Goal: Find specific page/section: Find specific page/section

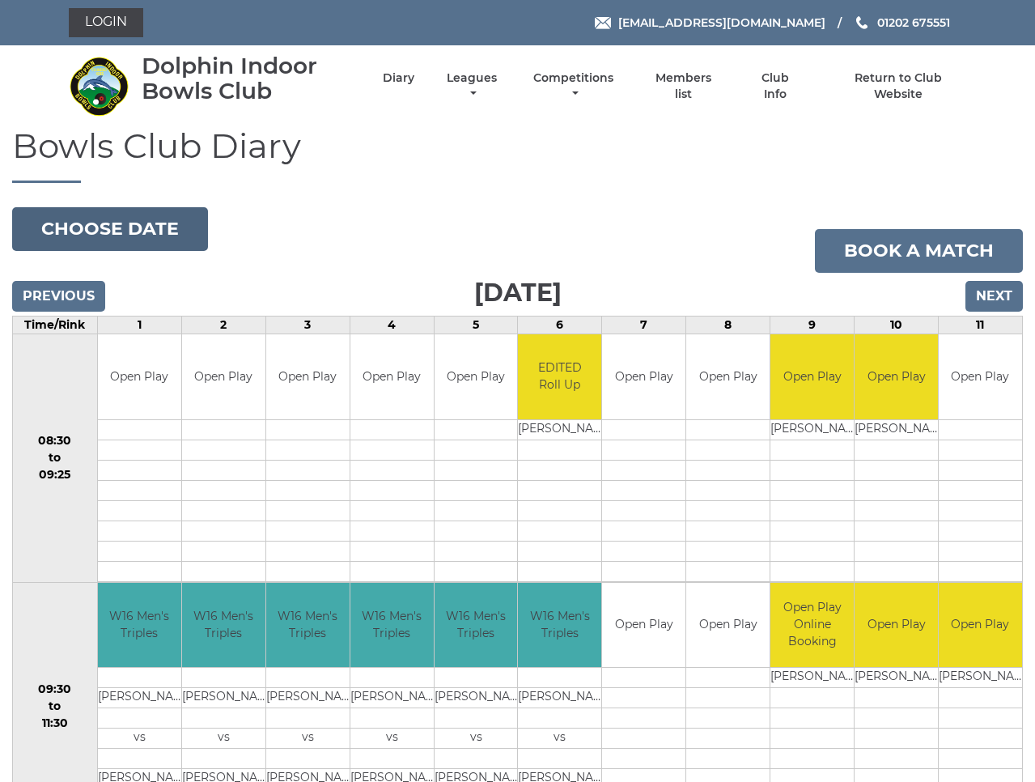
click at [113, 231] on button "Choose date" at bounding box center [110, 229] width 196 height 44
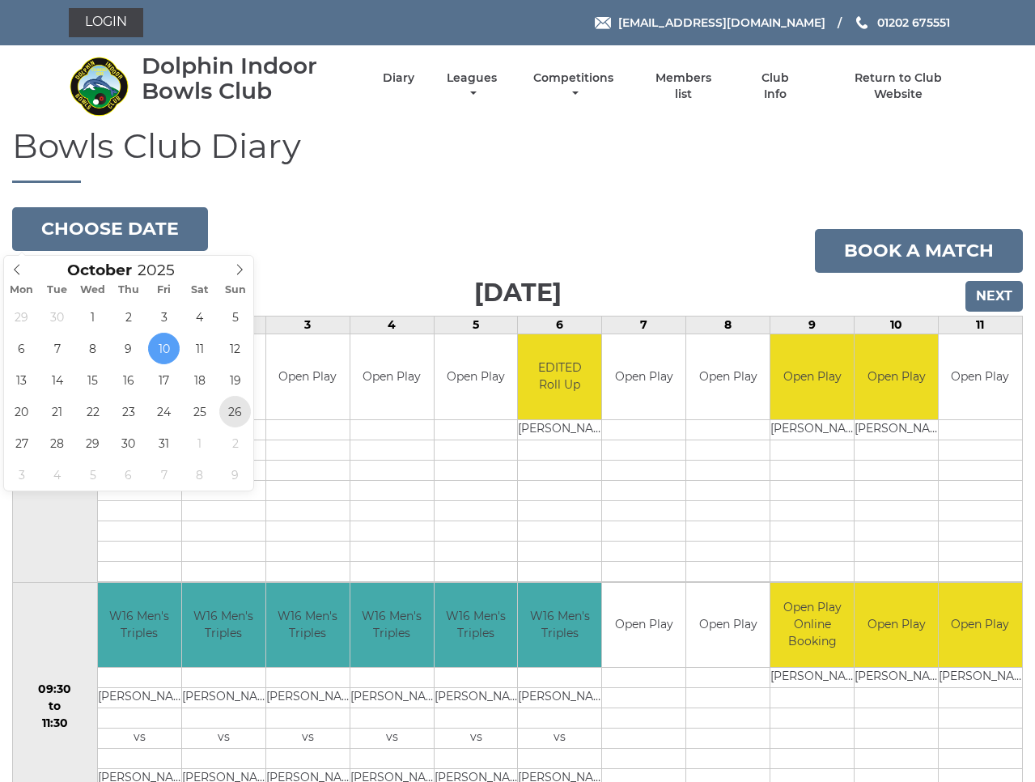
type input "2025-10-26"
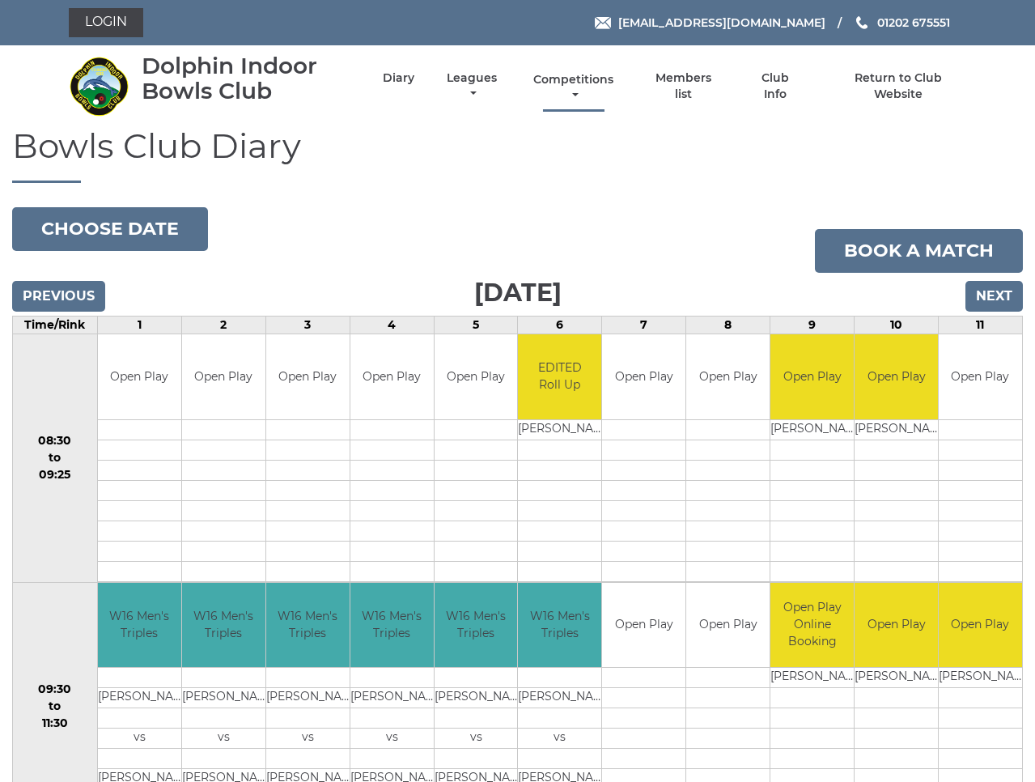
click at [618, 87] on link "Competitions" at bounding box center [574, 88] width 88 height 32
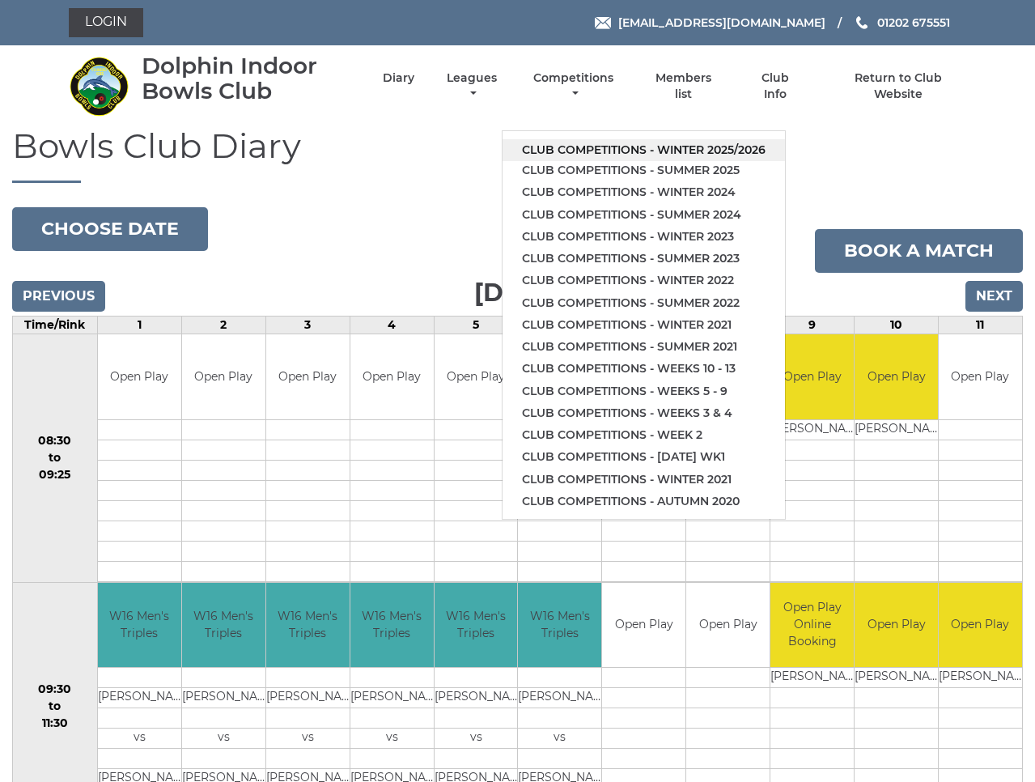
click at [670, 142] on link "Club competitions - Winter 2025/2026" at bounding box center [643, 150] width 282 height 22
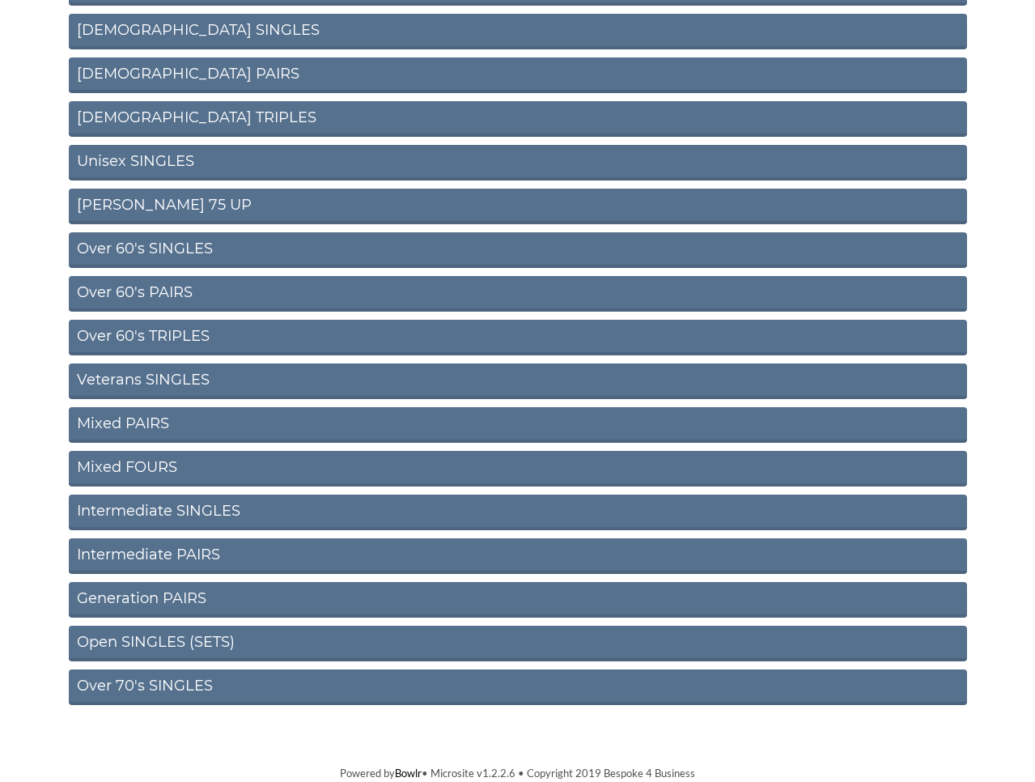
scroll to position [384, 0]
click at [243, 646] on link "Open SINGLES (SETS)" at bounding box center [518, 644] width 898 height 36
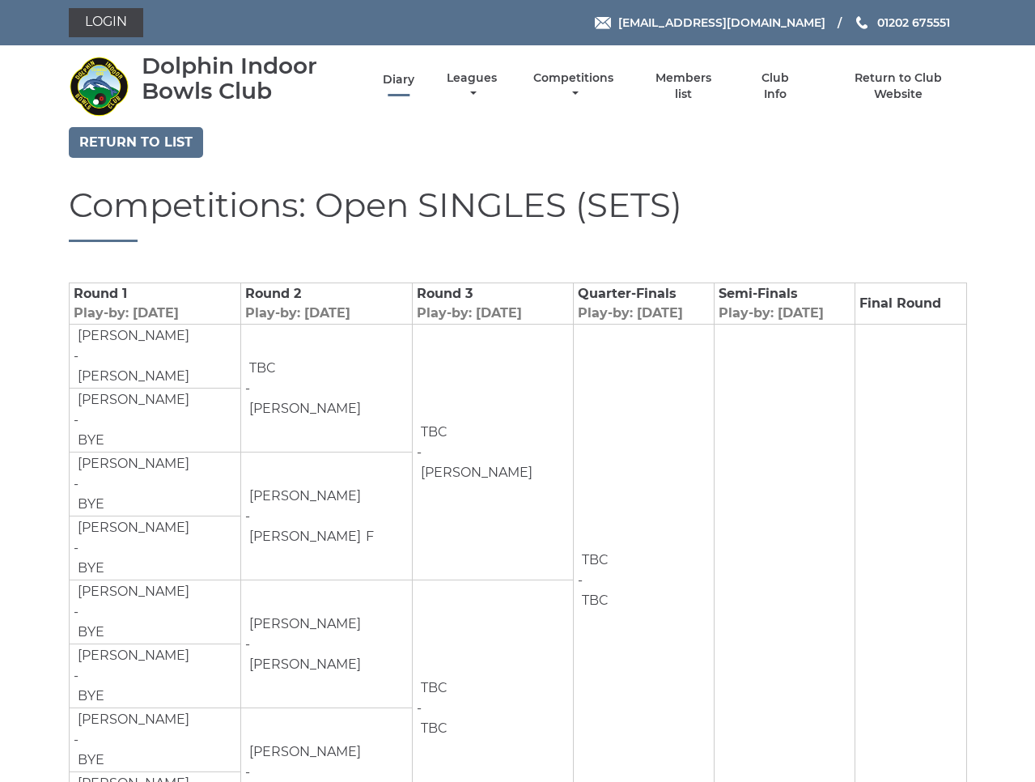
click at [414, 87] on link "Diary" at bounding box center [399, 79] width 32 height 15
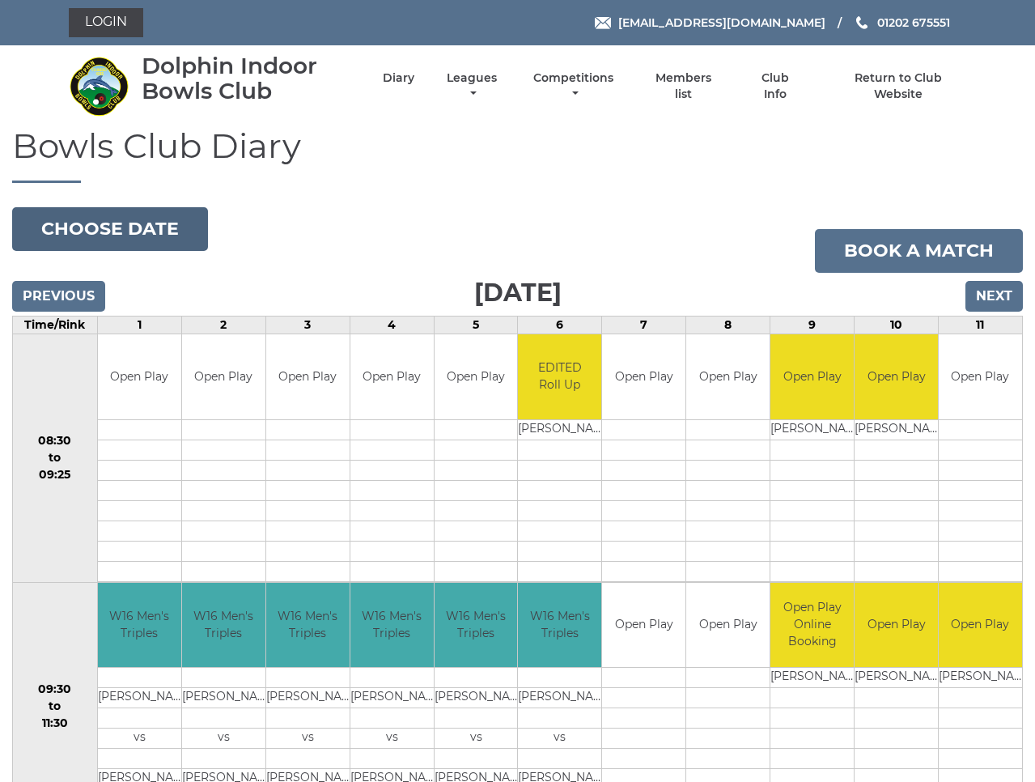
click at [125, 231] on button "Choose date" at bounding box center [110, 229] width 196 height 44
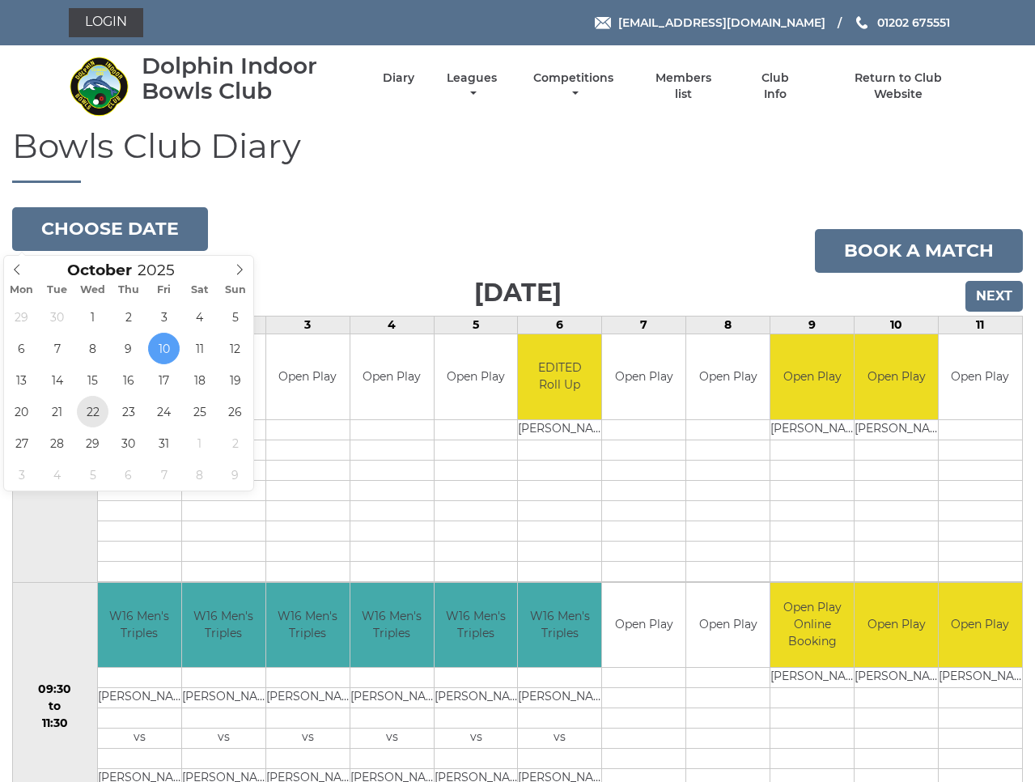
type input "2025-10-22"
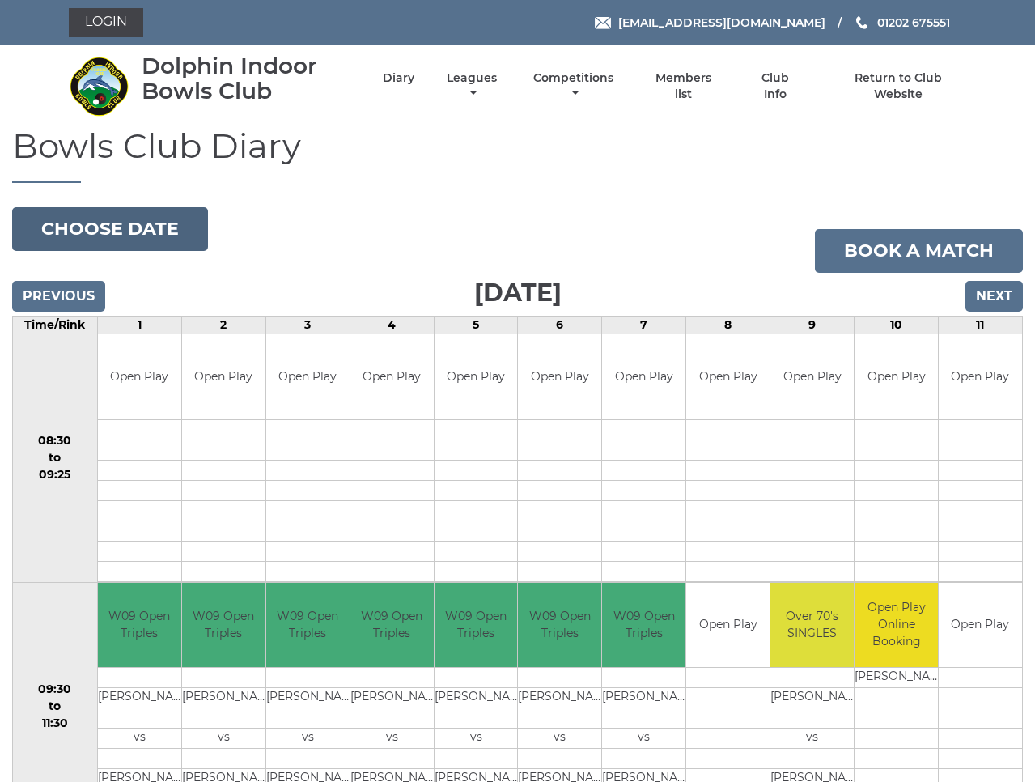
click at [114, 232] on button "Choose date" at bounding box center [110, 229] width 196 height 44
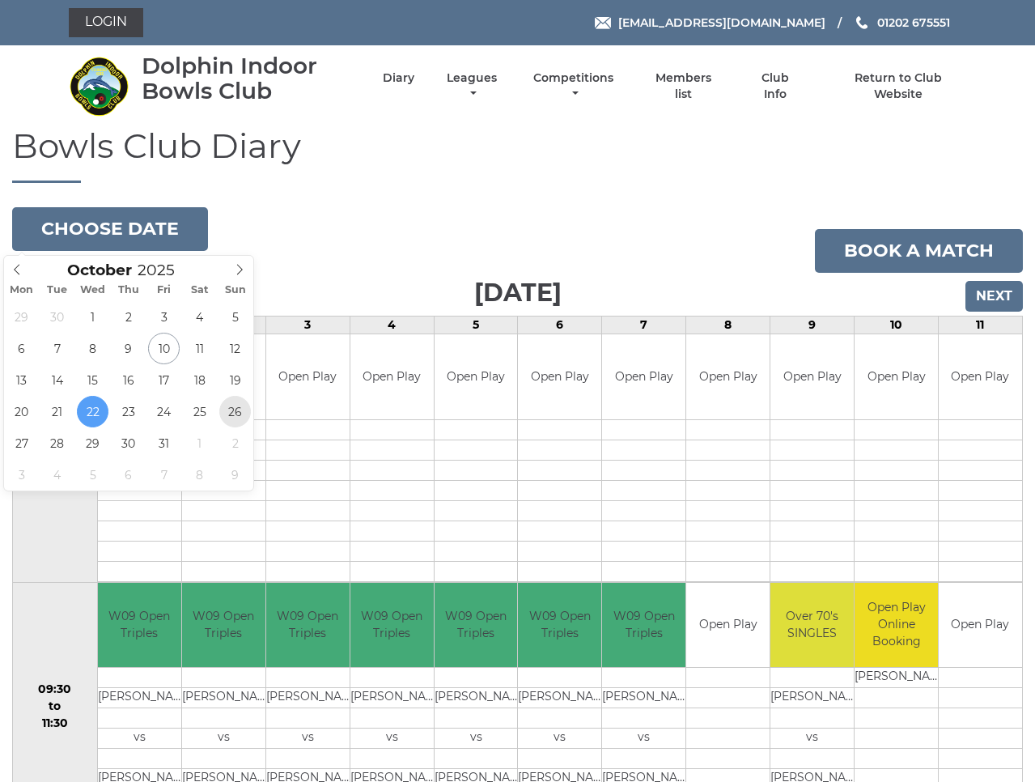
type input "[DATE]"
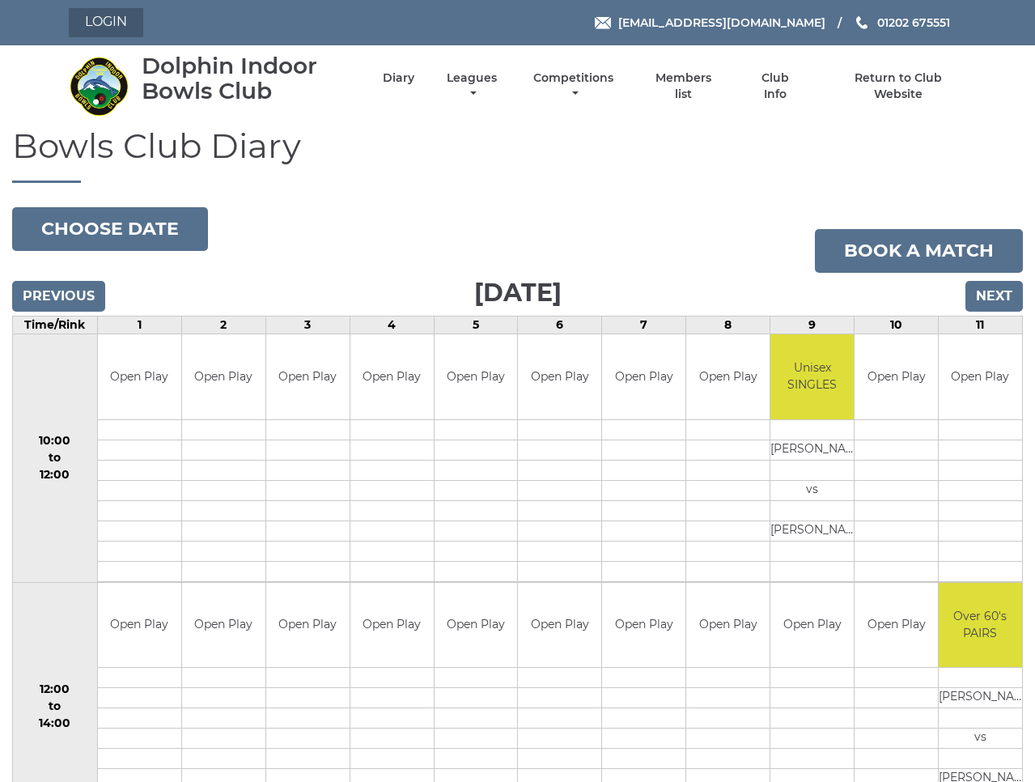
click at [106, 22] on link "Login" at bounding box center [106, 22] width 74 height 29
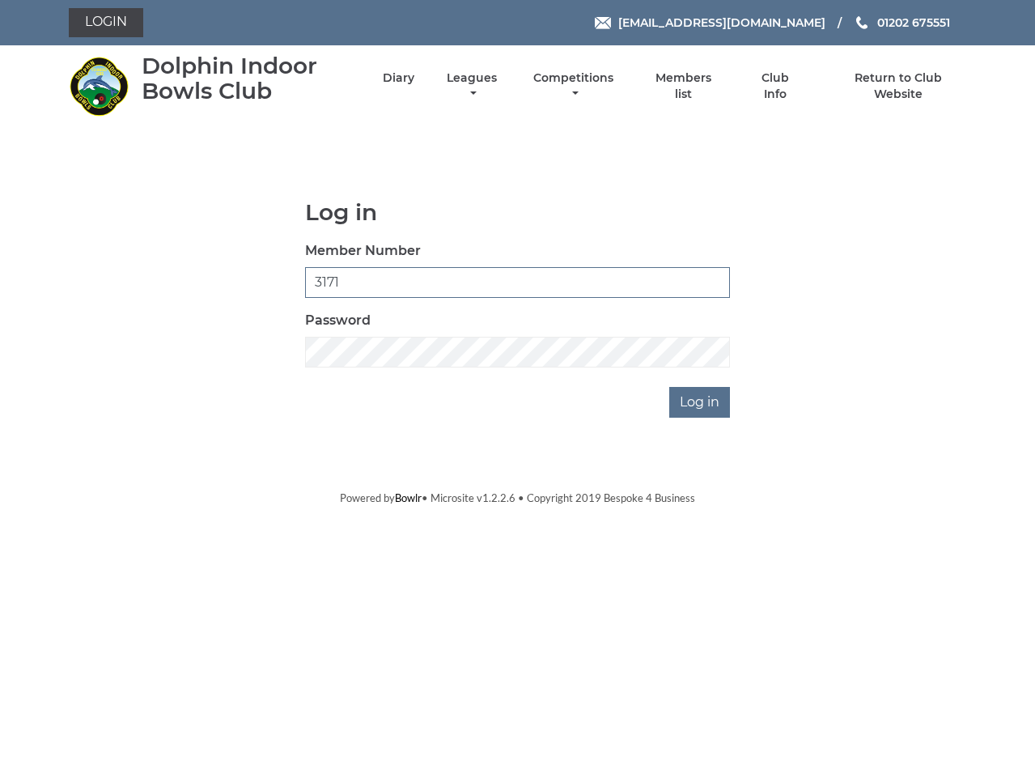
type input "3171"
click at [707, 406] on input "Log in" at bounding box center [699, 402] width 61 height 31
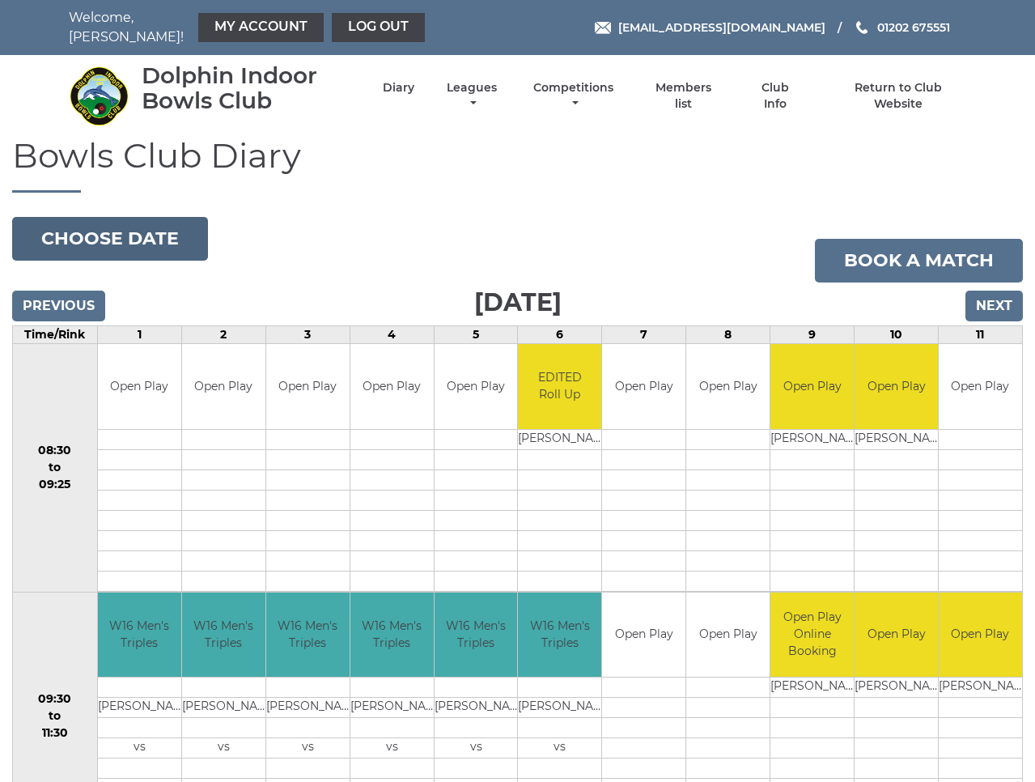
click at [132, 235] on button "Choose date" at bounding box center [110, 239] width 196 height 44
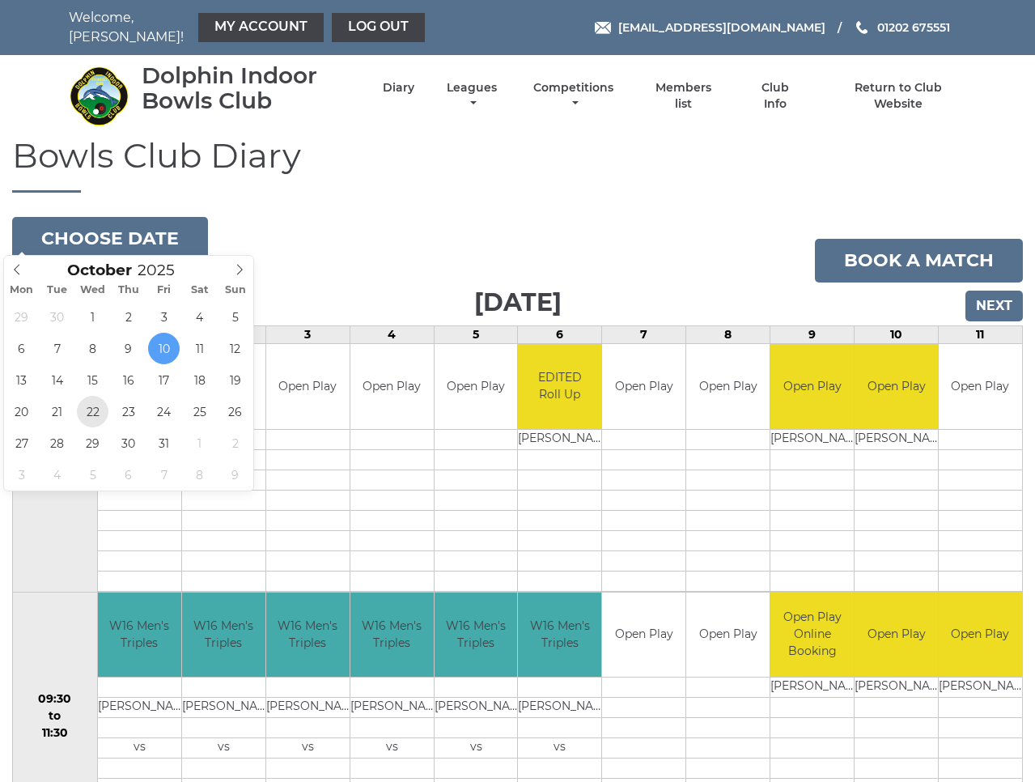
type input "2025-10-22"
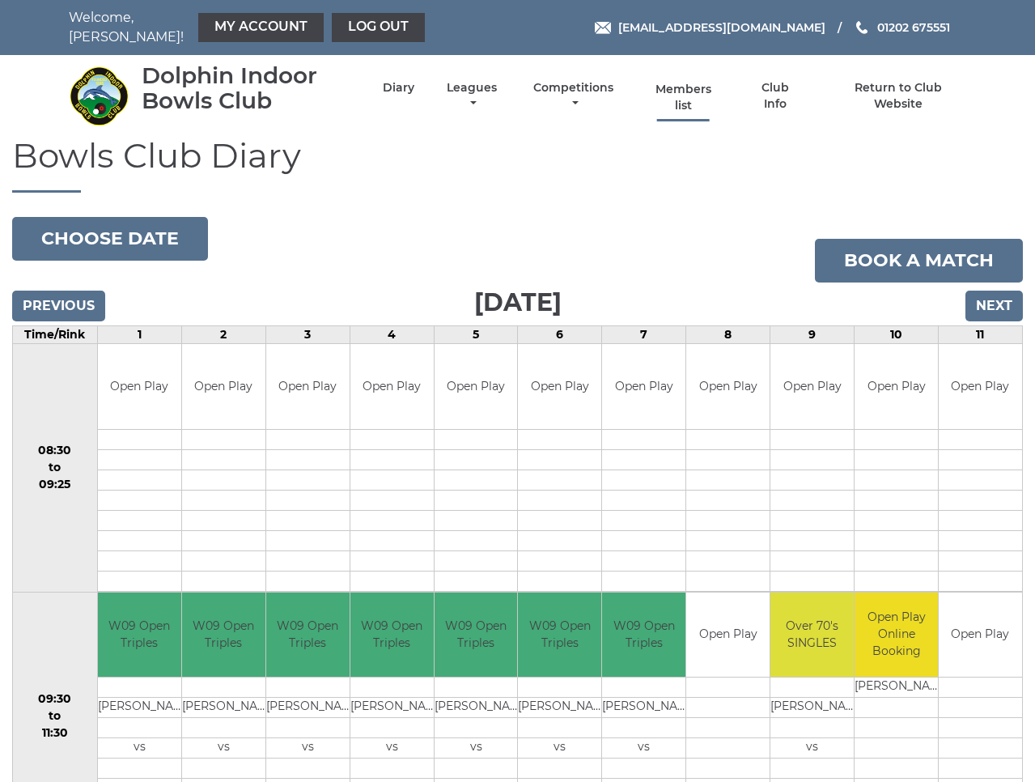
click at [706, 84] on link "Members list" at bounding box center [683, 98] width 74 height 32
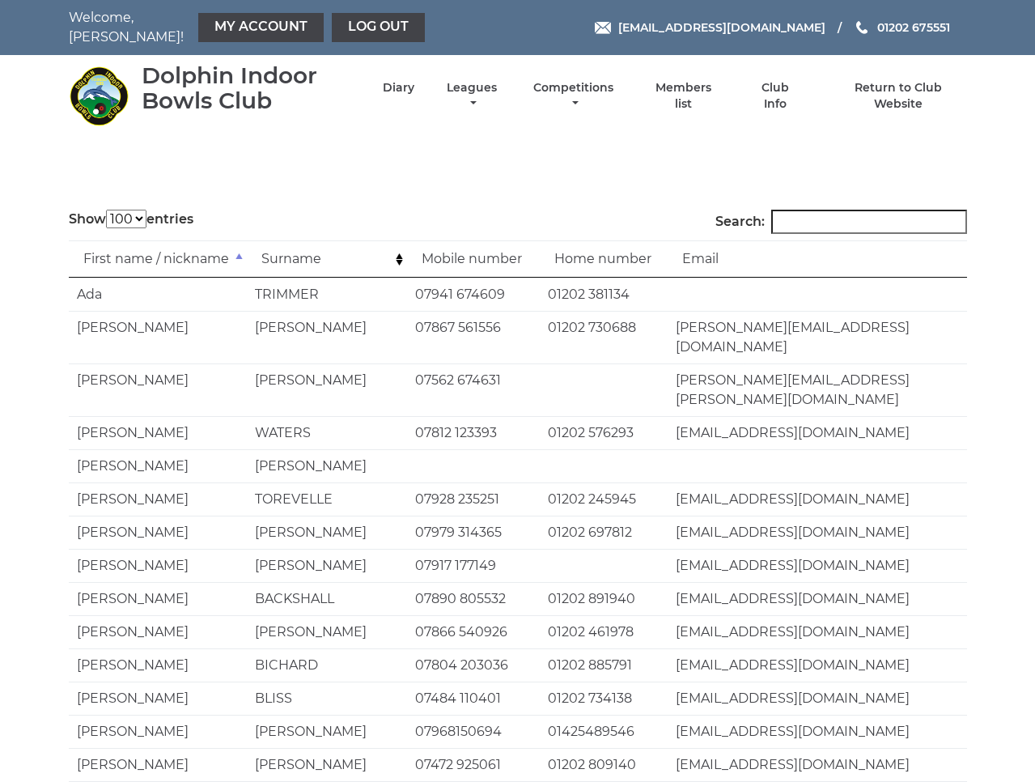
select select "100"
click at [854, 212] on input "Search:" at bounding box center [869, 222] width 196 height 24
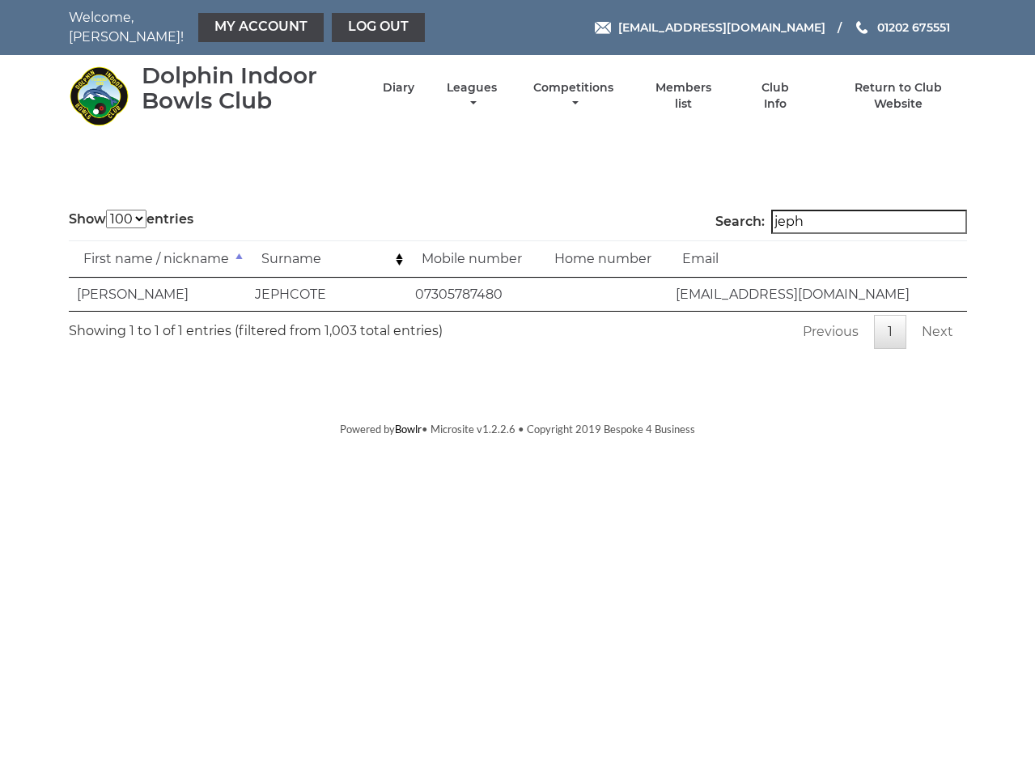
type input "jeeps"
drag, startPoint x: 854, startPoint y: 212, endPoint x: 235, endPoint y: 28, distance: 645.9
click at [235, 28] on link "My Account" at bounding box center [260, 27] width 125 height 29
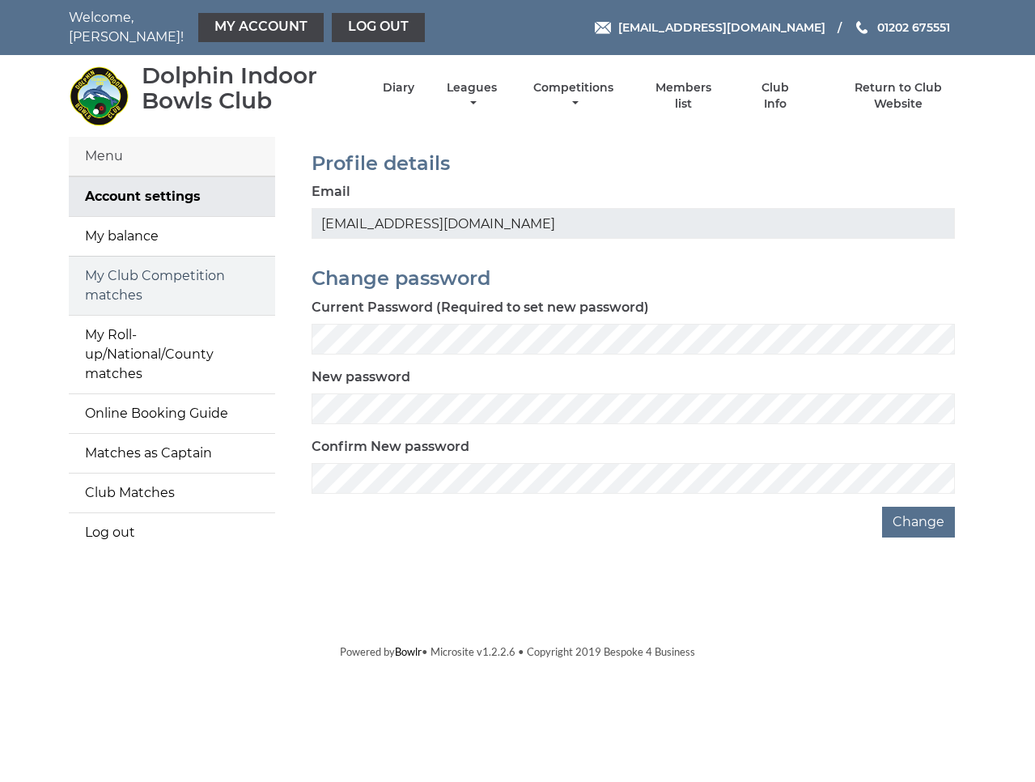
click at [116, 280] on link "My Club Competition matches" at bounding box center [172, 285] width 206 height 58
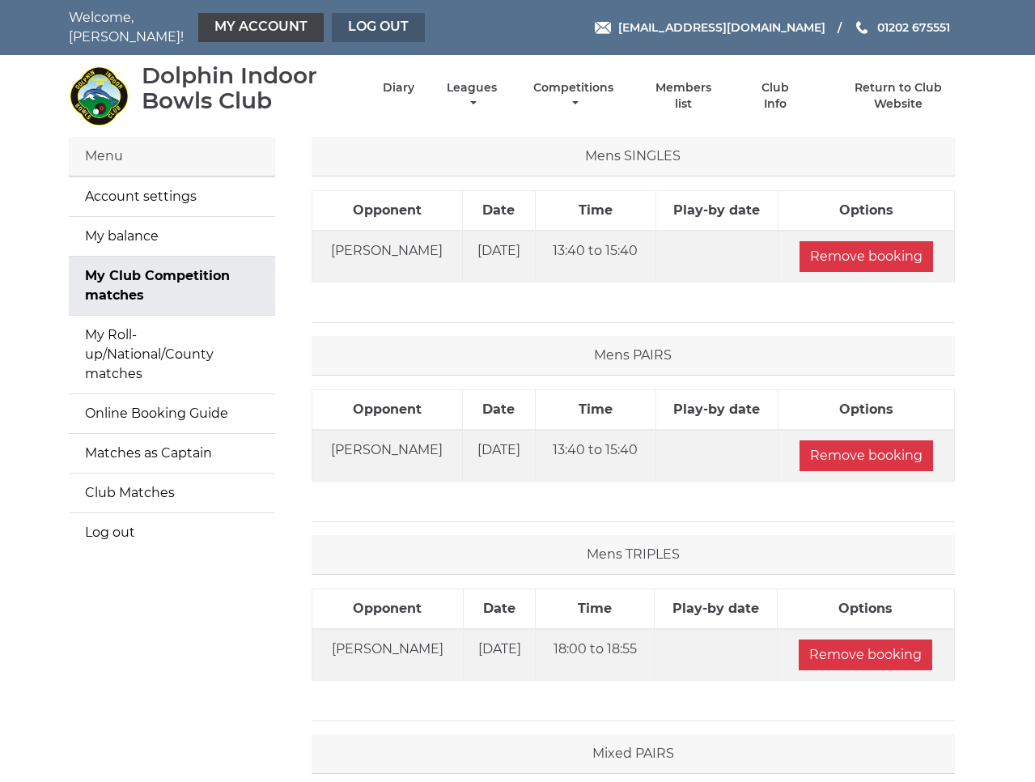
click at [340, 20] on link "Log out" at bounding box center [378, 27] width 93 height 29
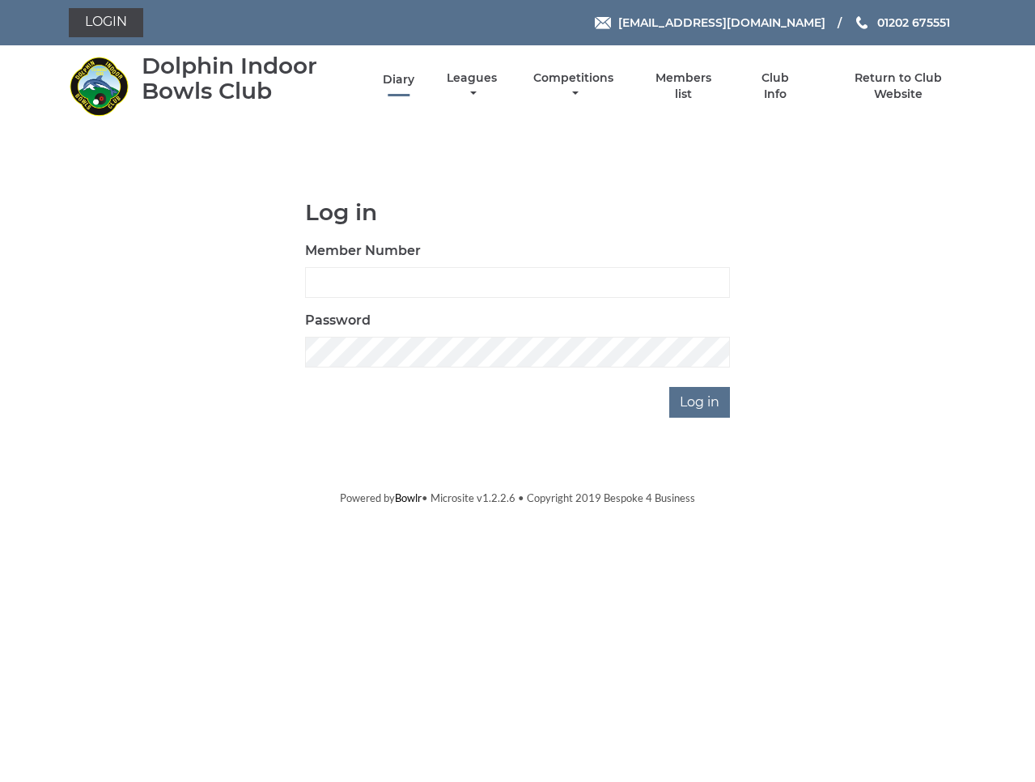
click at [414, 87] on link "Diary" at bounding box center [399, 79] width 32 height 15
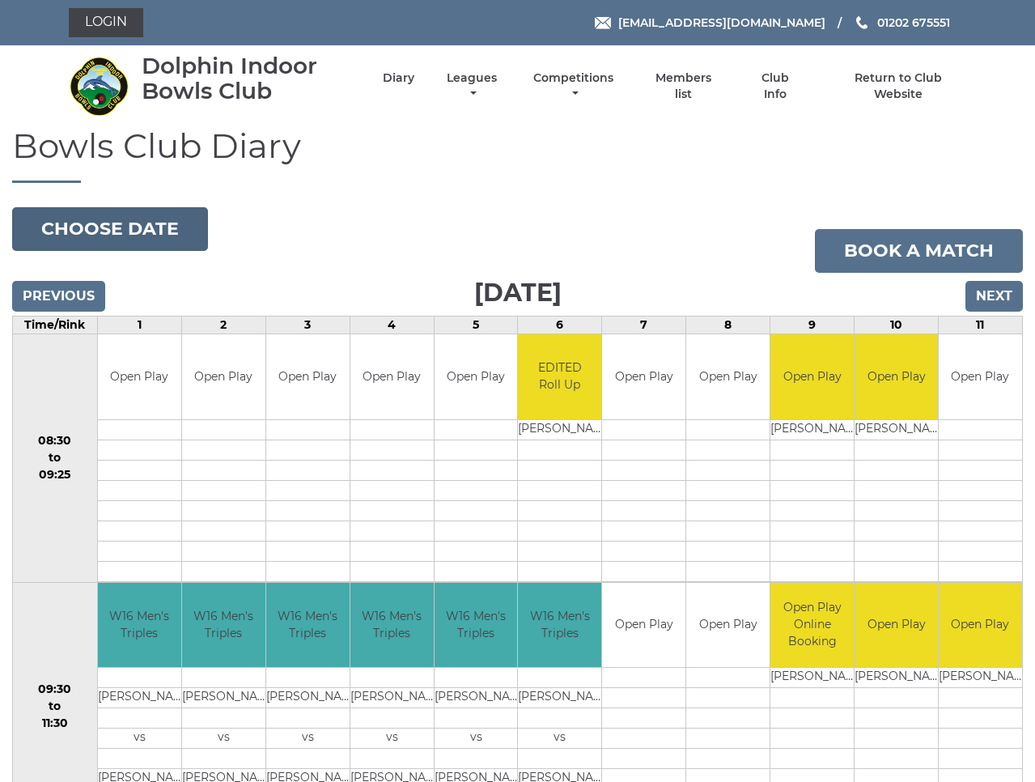
click at [125, 227] on button "Choose date" at bounding box center [110, 229] width 196 height 44
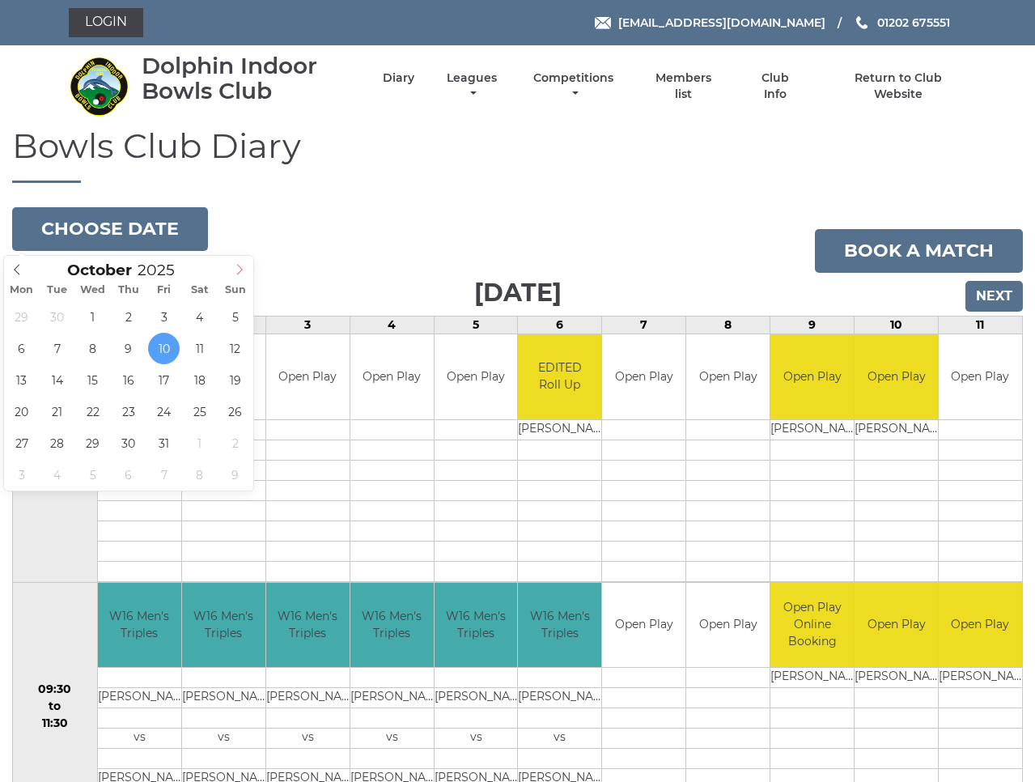
click at [239, 272] on icon at bounding box center [239, 269] width 11 height 11
type input "[DATE]"
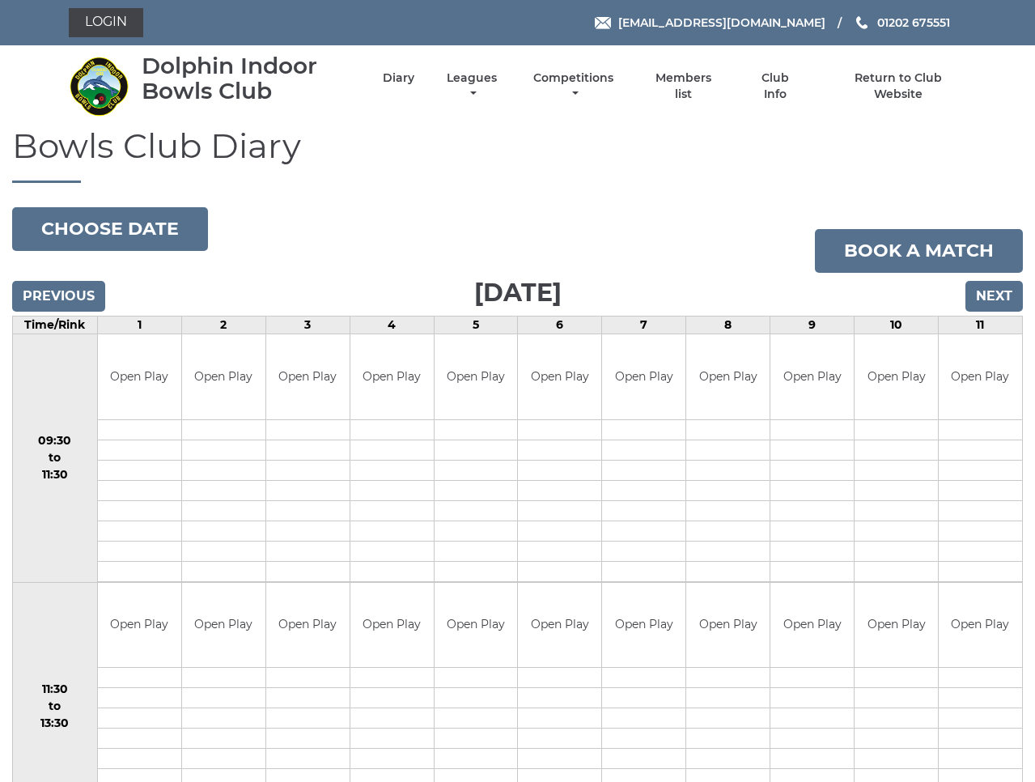
click at [82, 299] on input "Previous" at bounding box center [58, 296] width 93 height 31
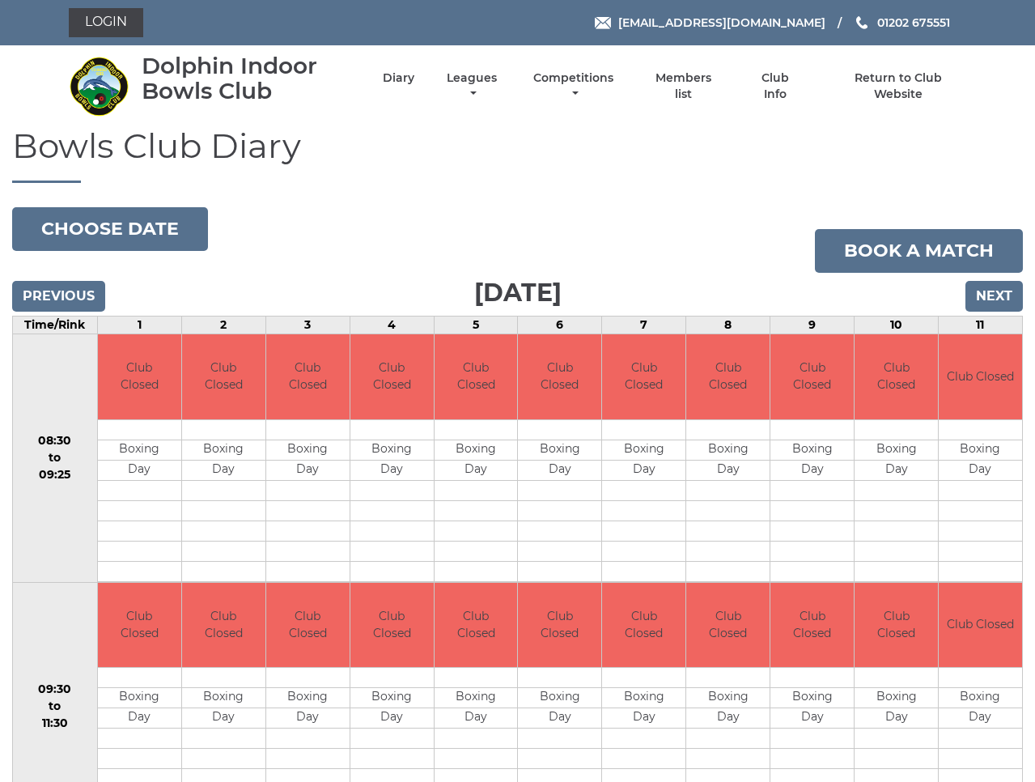
click at [1001, 298] on input "Next" at bounding box center [993, 296] width 57 height 31
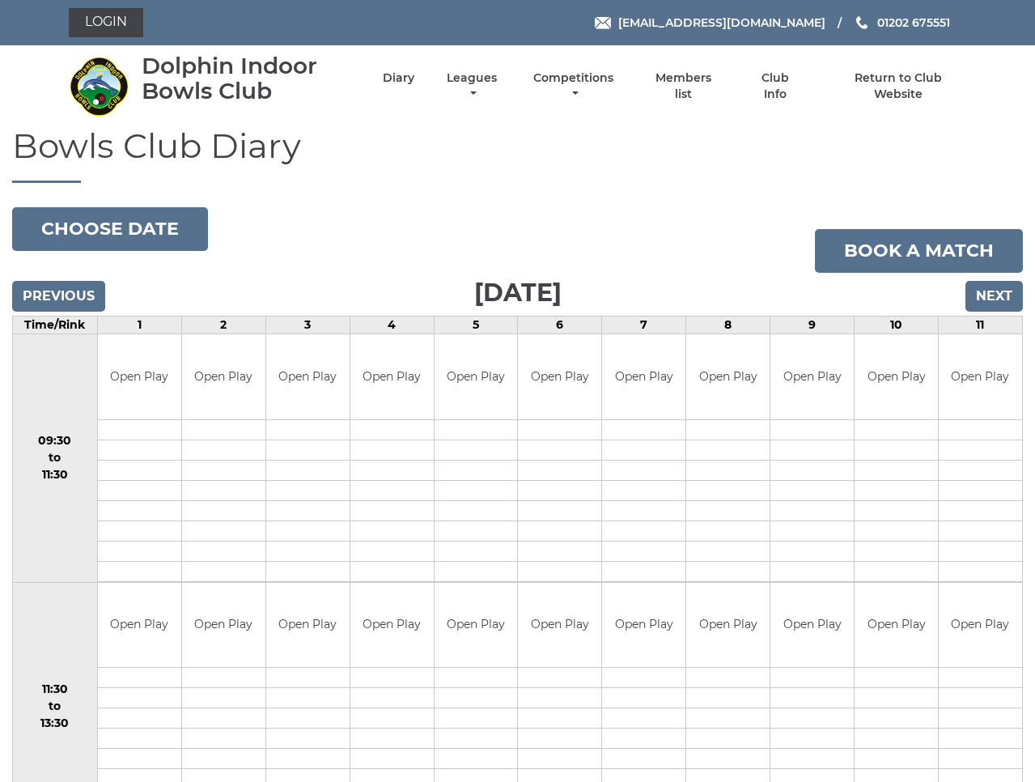
click at [994, 299] on input "Next" at bounding box center [993, 296] width 57 height 31
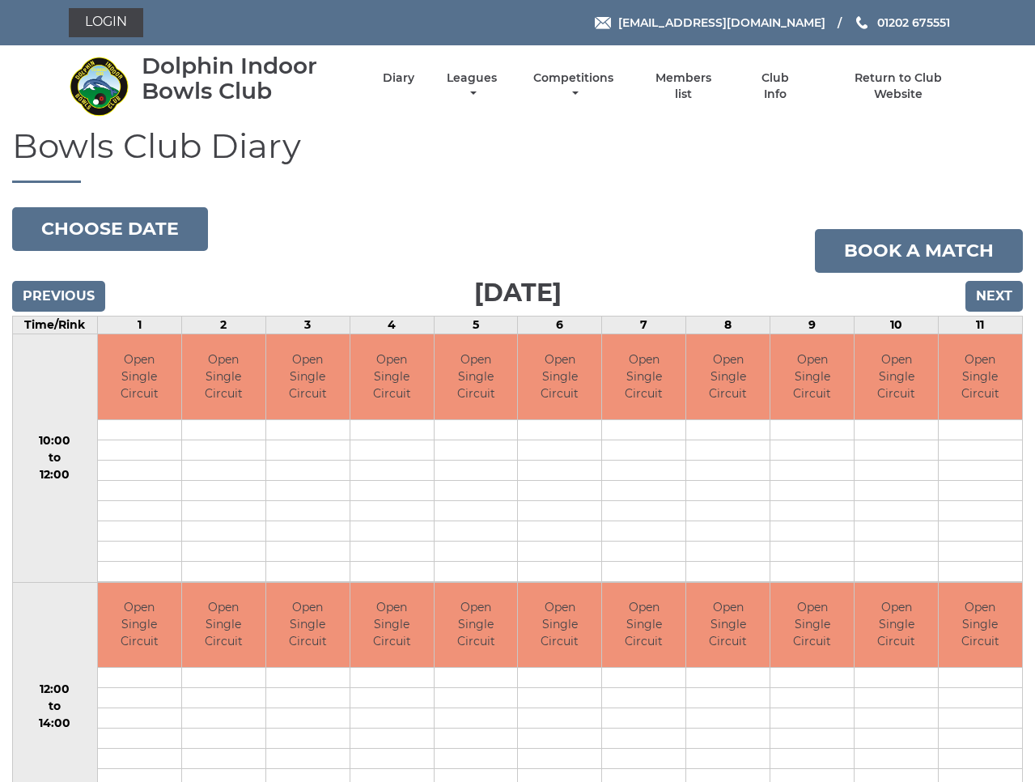
click at [994, 299] on input "Next" at bounding box center [993, 296] width 57 height 31
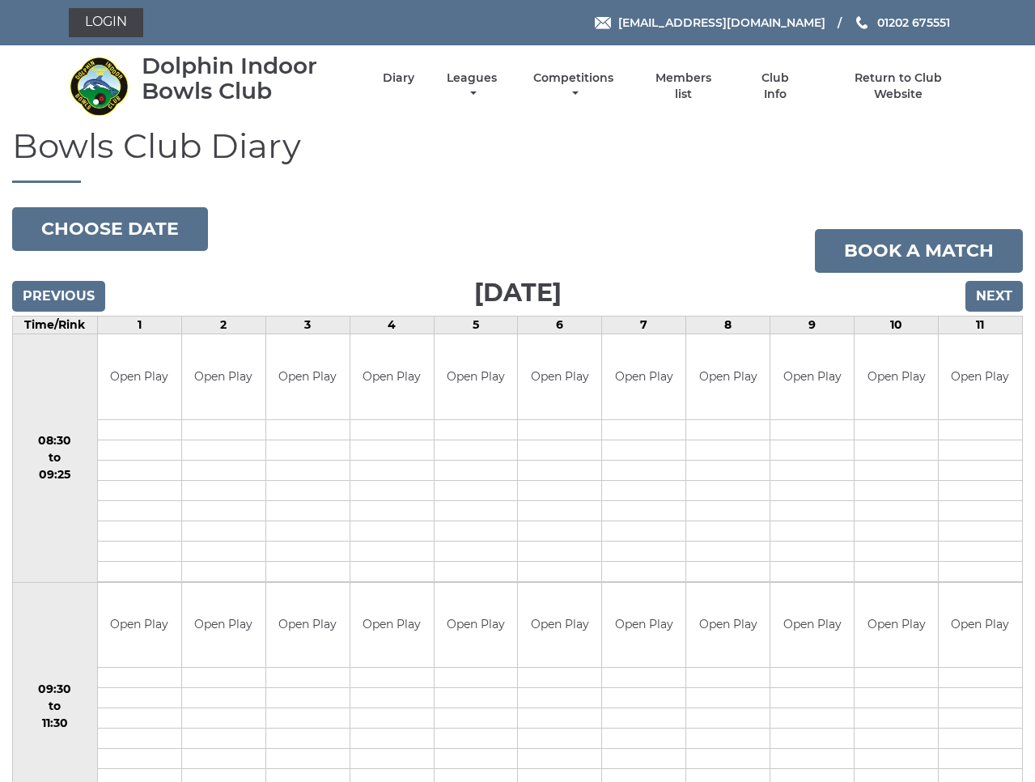
click at [994, 299] on input "Next" at bounding box center [993, 296] width 57 height 31
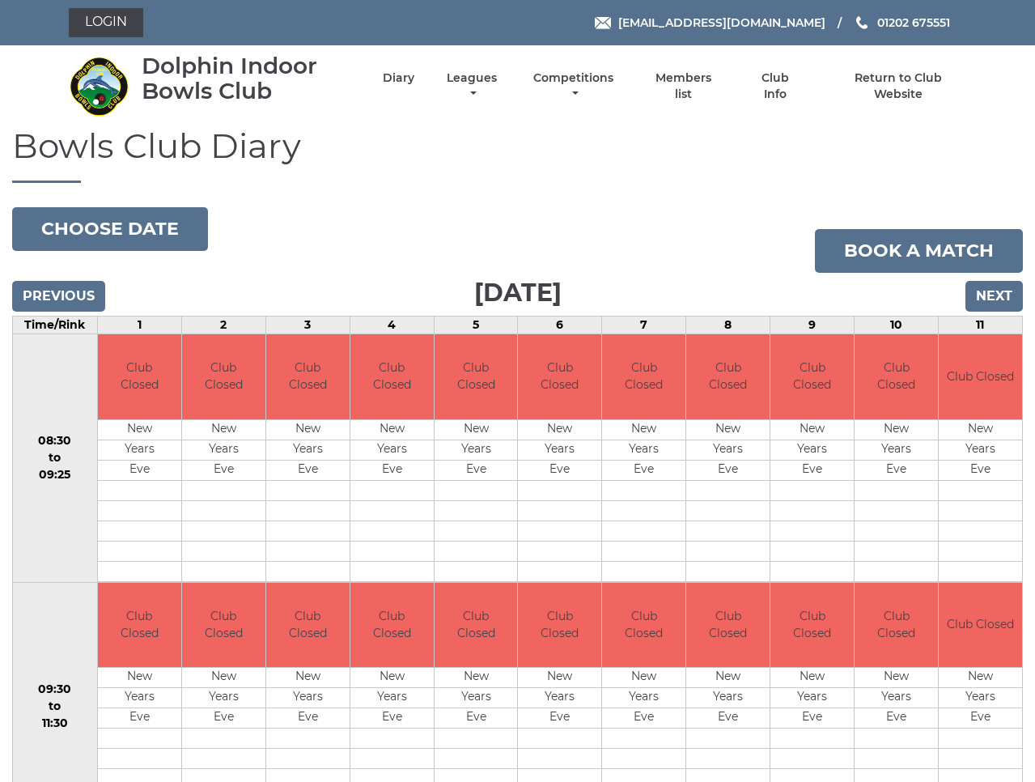
click at [994, 299] on input "Next" at bounding box center [993, 296] width 57 height 31
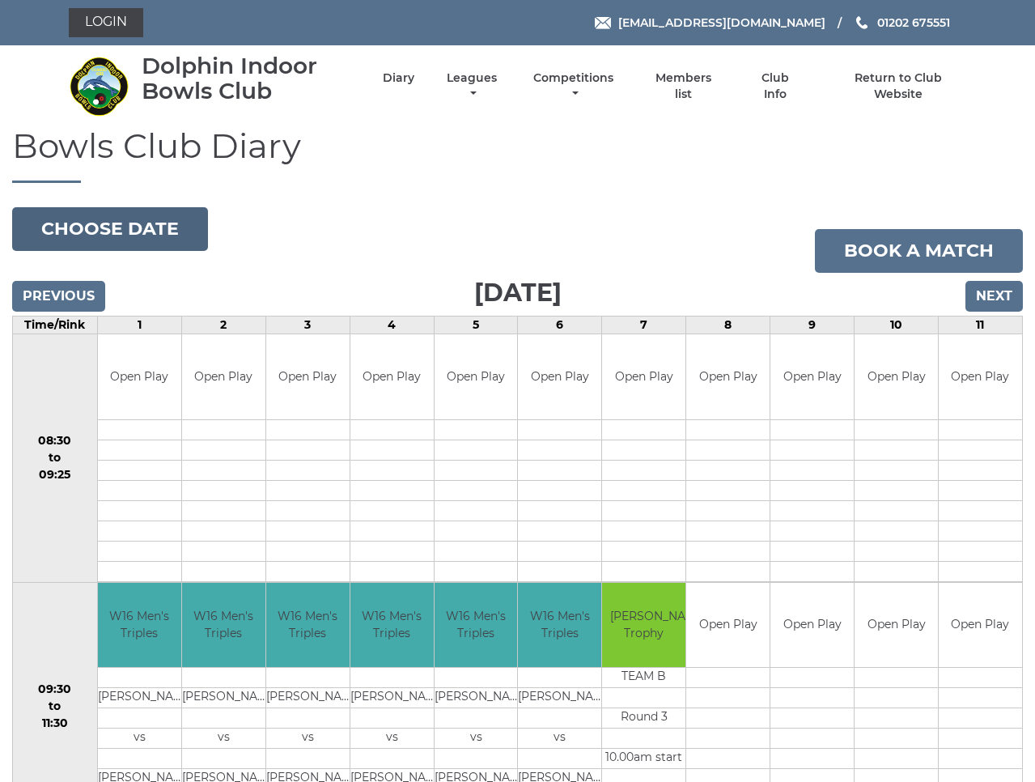
click at [122, 234] on button "Choose date" at bounding box center [110, 229] width 196 height 44
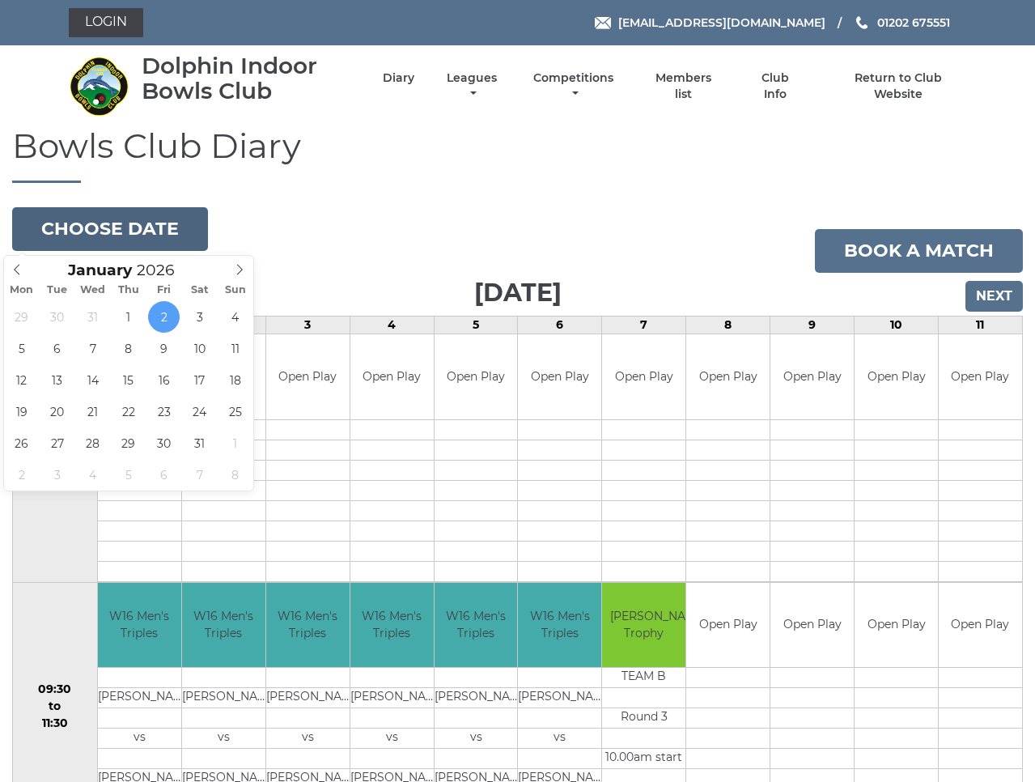
click at [122, 234] on button "Choose date" at bounding box center [110, 229] width 196 height 44
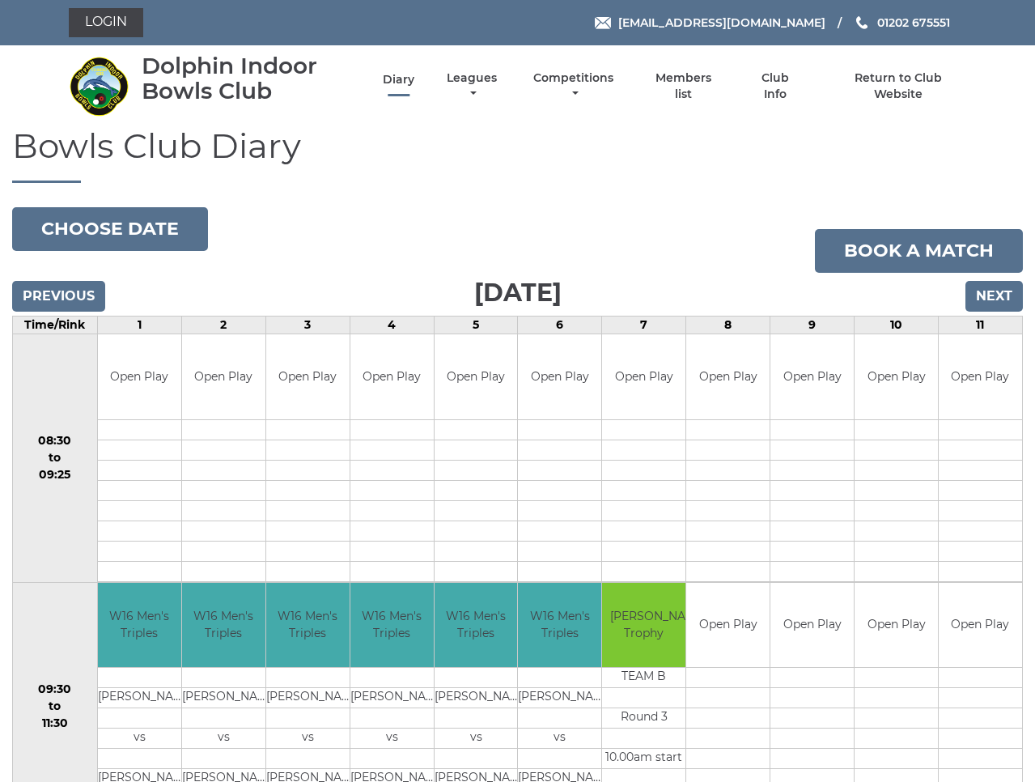
click at [414, 84] on link "Diary" at bounding box center [399, 79] width 32 height 15
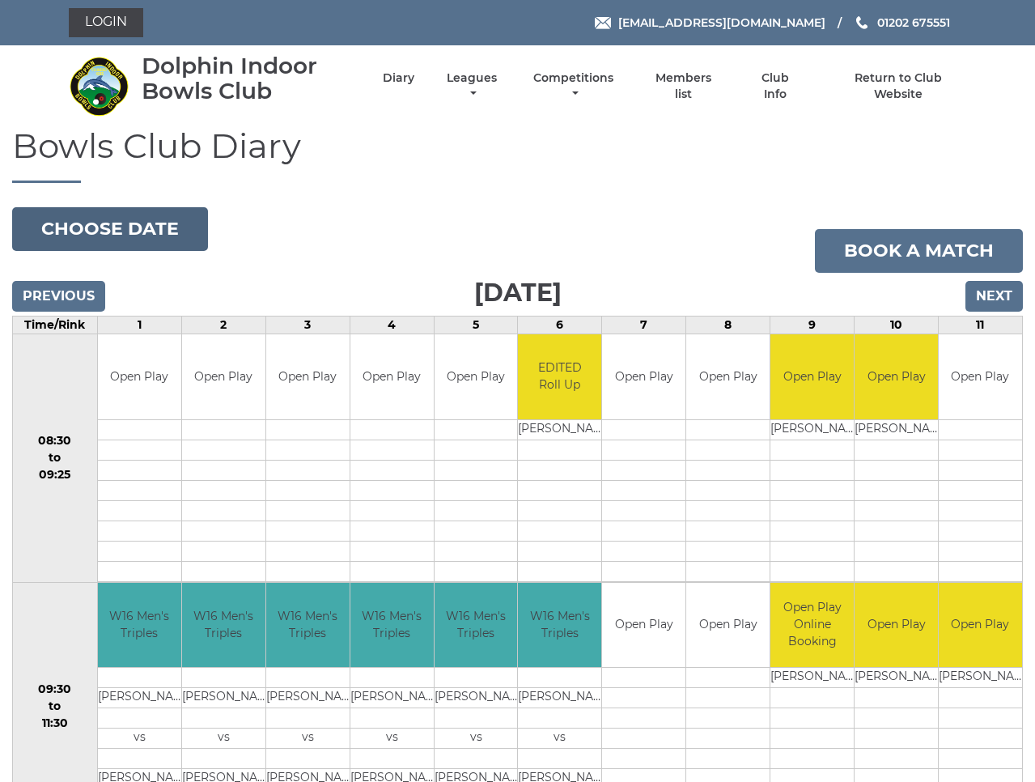
click at [117, 232] on button "Choose date" at bounding box center [110, 229] width 196 height 44
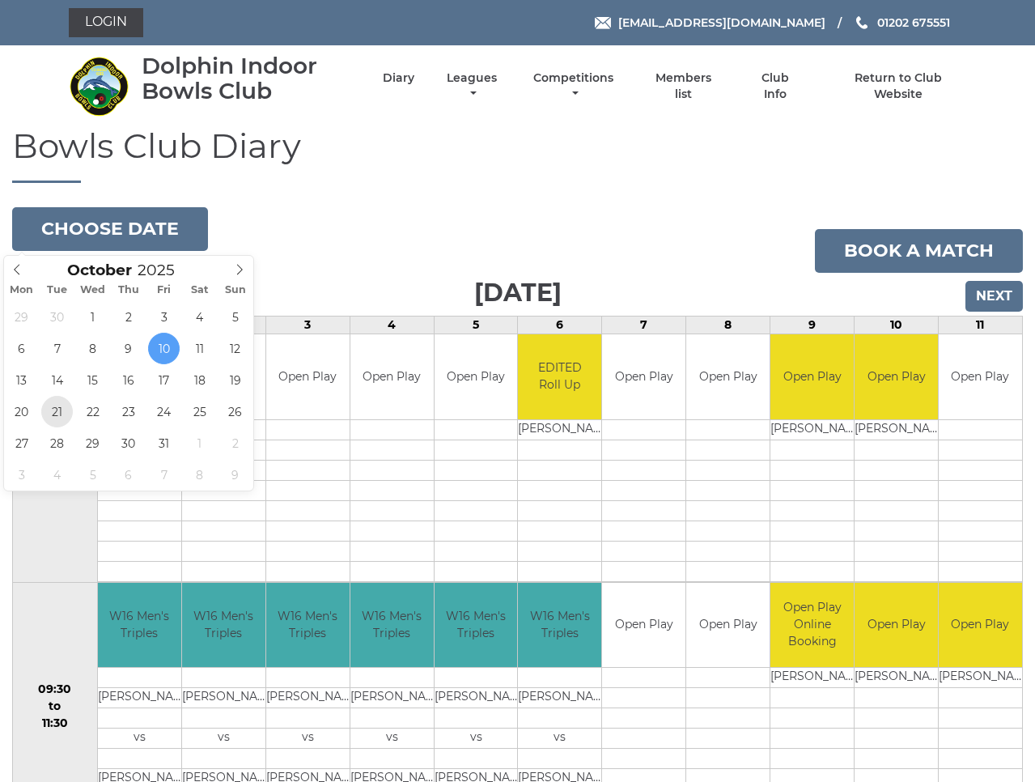
type input "[DATE]"
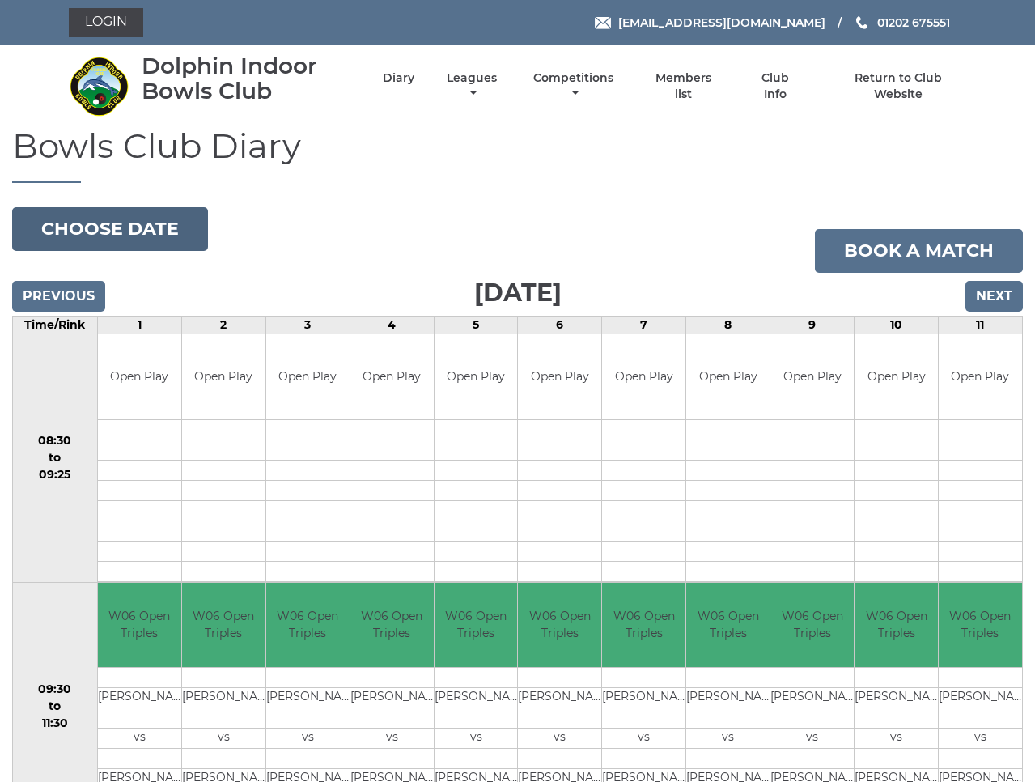
click at [128, 231] on button "Choose date" at bounding box center [110, 229] width 196 height 44
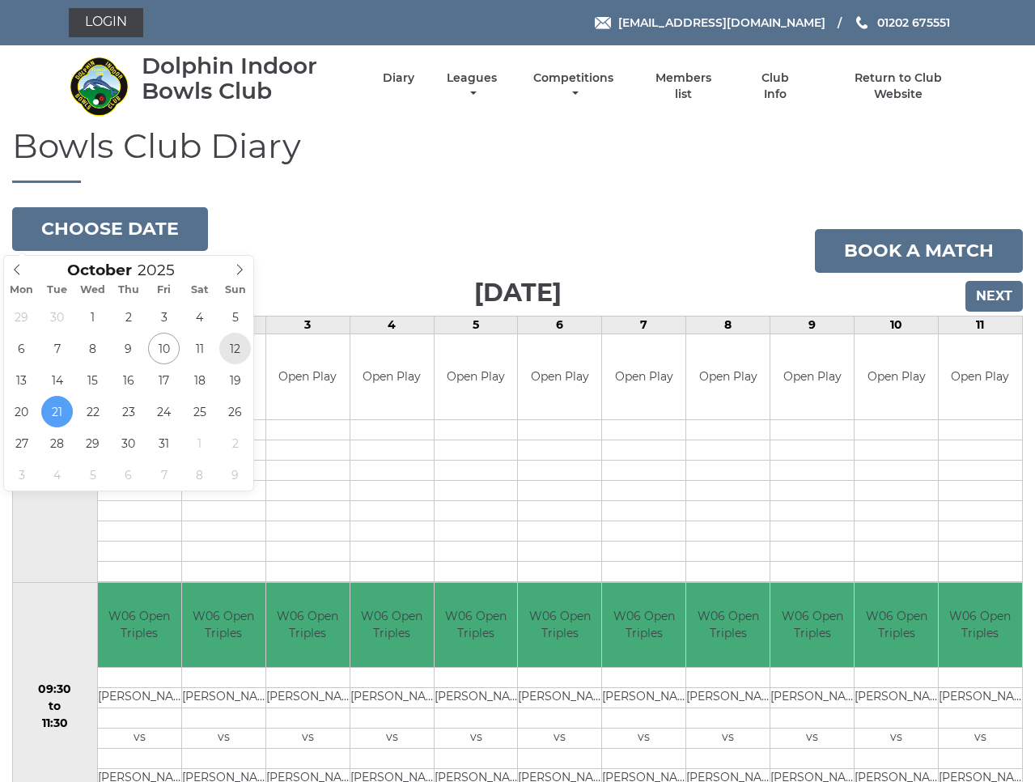
type input "2025-10-12"
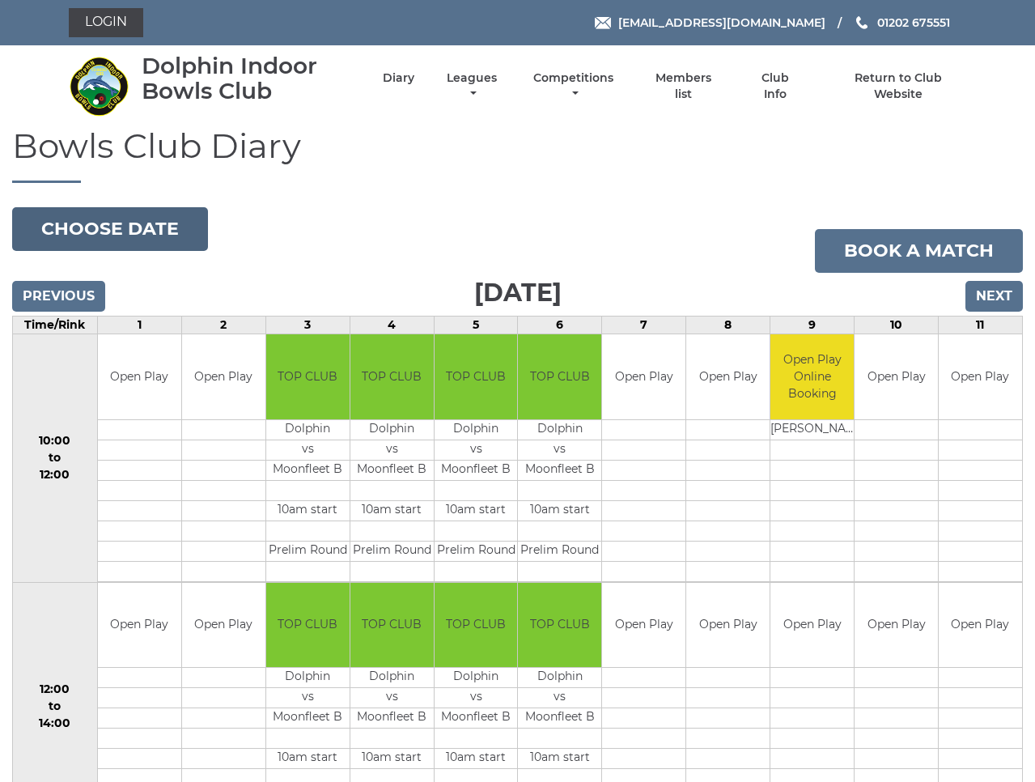
click at [130, 226] on button "Choose date" at bounding box center [110, 229] width 196 height 44
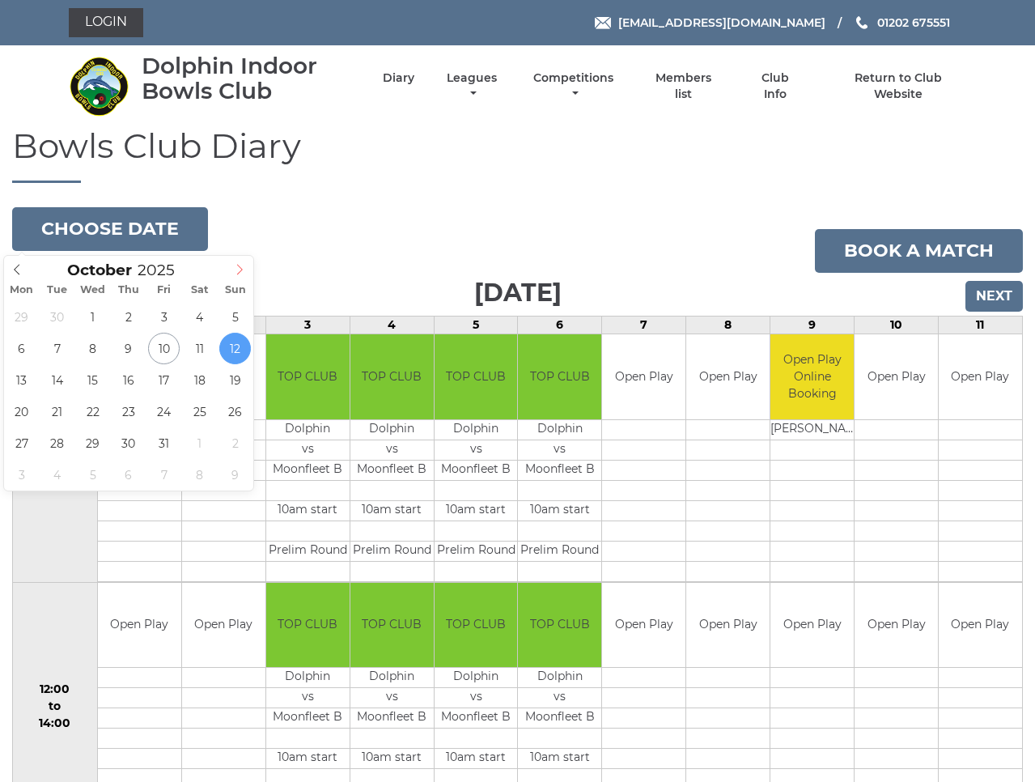
click at [239, 273] on icon at bounding box center [239, 269] width 11 height 11
type input "2025-11-10"
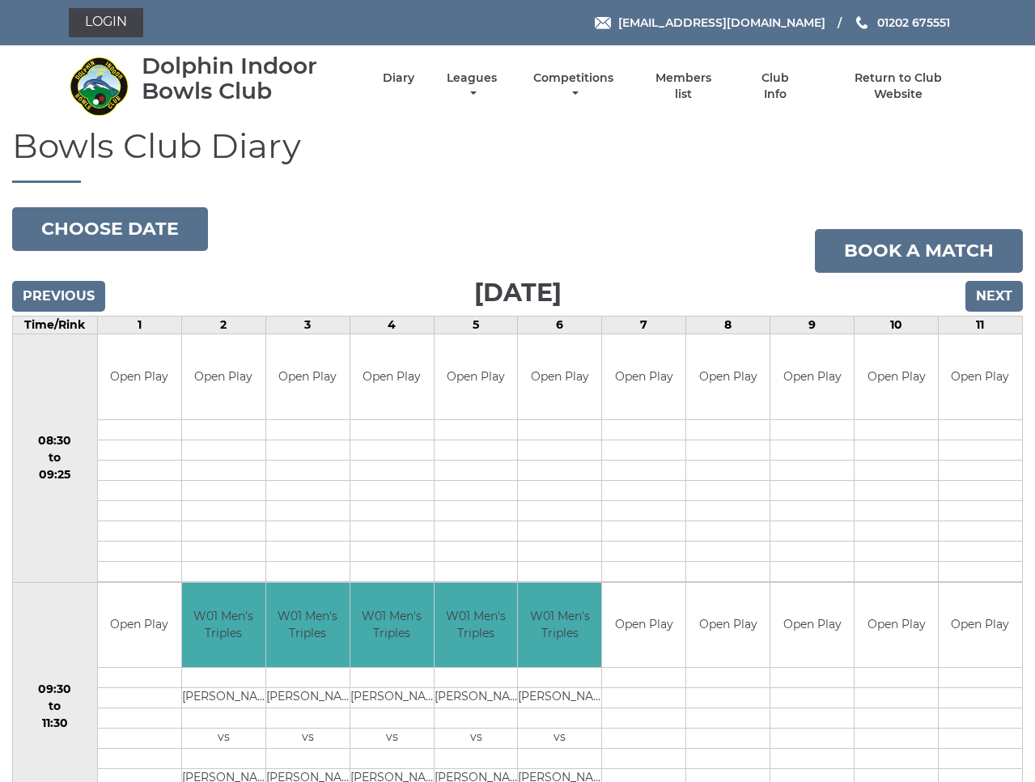
click at [998, 297] on input "Next" at bounding box center [993, 296] width 57 height 31
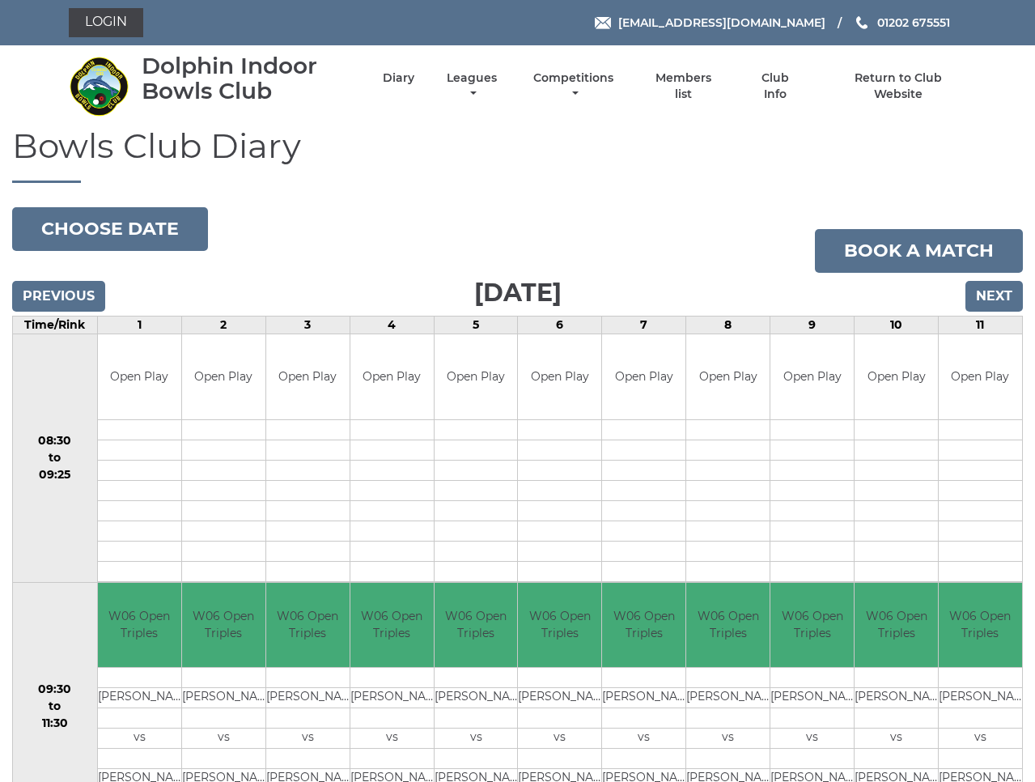
click at [78, 296] on input "Previous" at bounding box center [58, 296] width 93 height 31
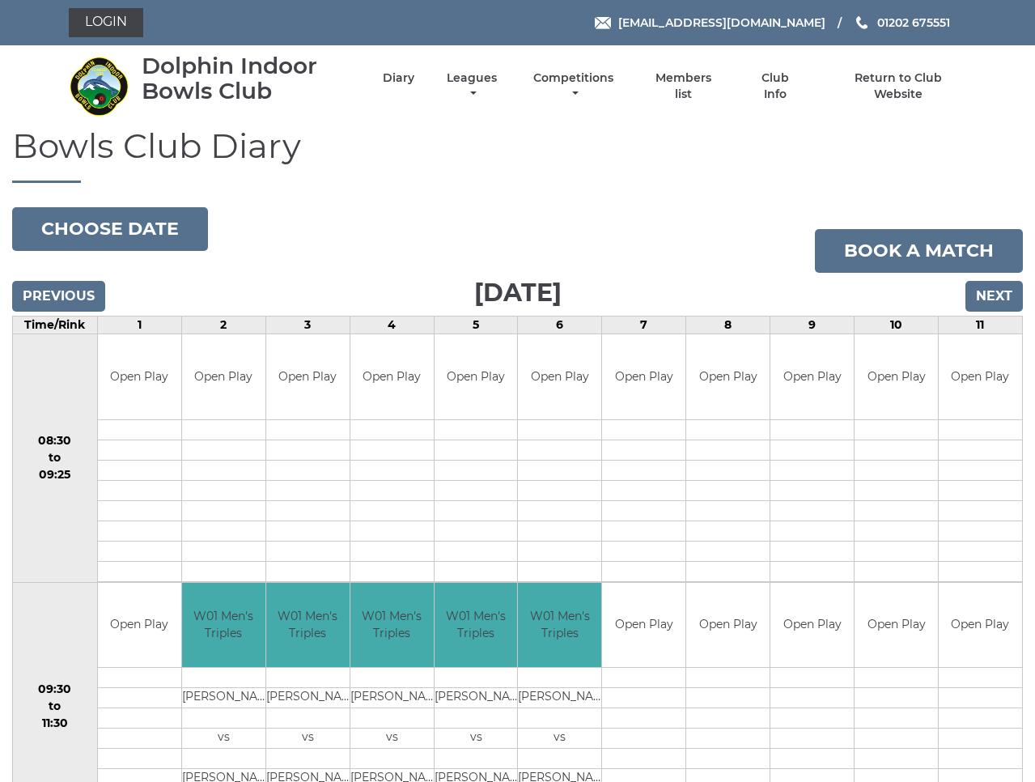
click at [998, 298] on input "Next" at bounding box center [993, 296] width 57 height 31
